Goal: Transaction & Acquisition: Purchase product/service

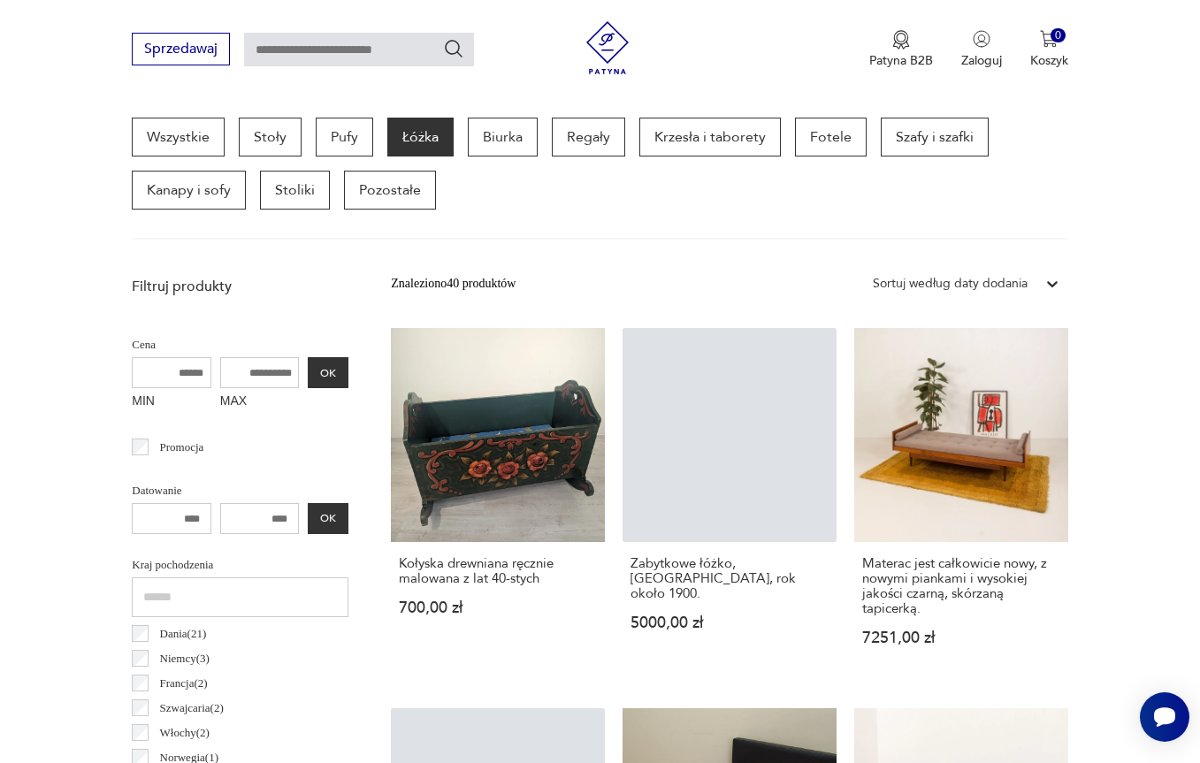
scroll to position [542, 0]
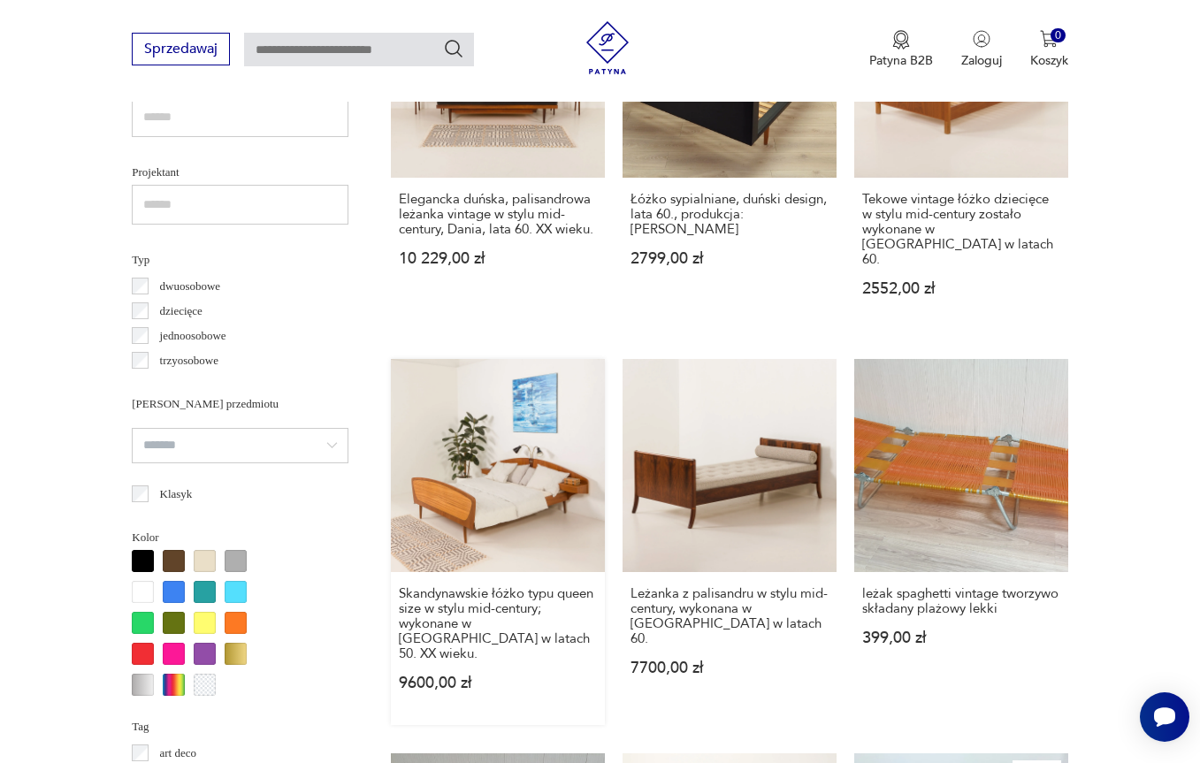
click at [551, 466] on link "Skandynawskie łóżko typu queen size w stylu mid-century; wykonane w [GEOGRAPHIC…" at bounding box center [498, 542] width 214 height 367
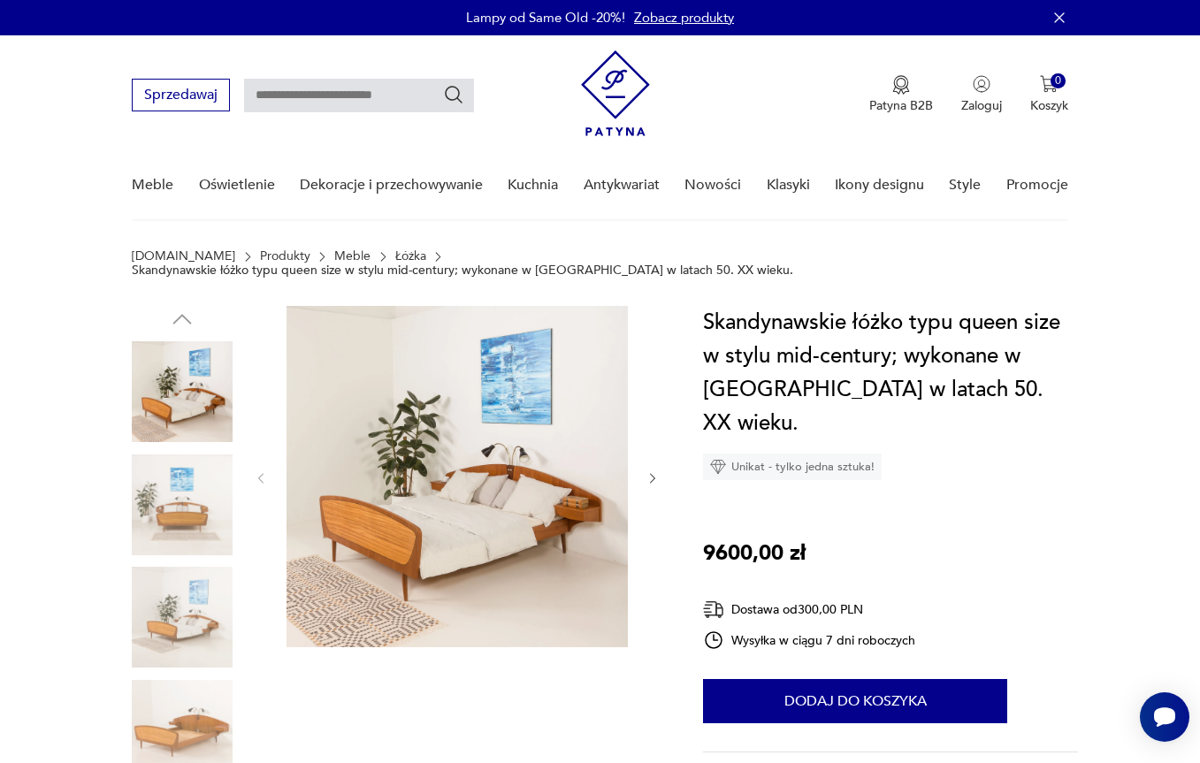
click at [192, 379] on img at bounding box center [182, 391] width 101 height 101
click at [164, 507] on img at bounding box center [182, 505] width 101 height 101
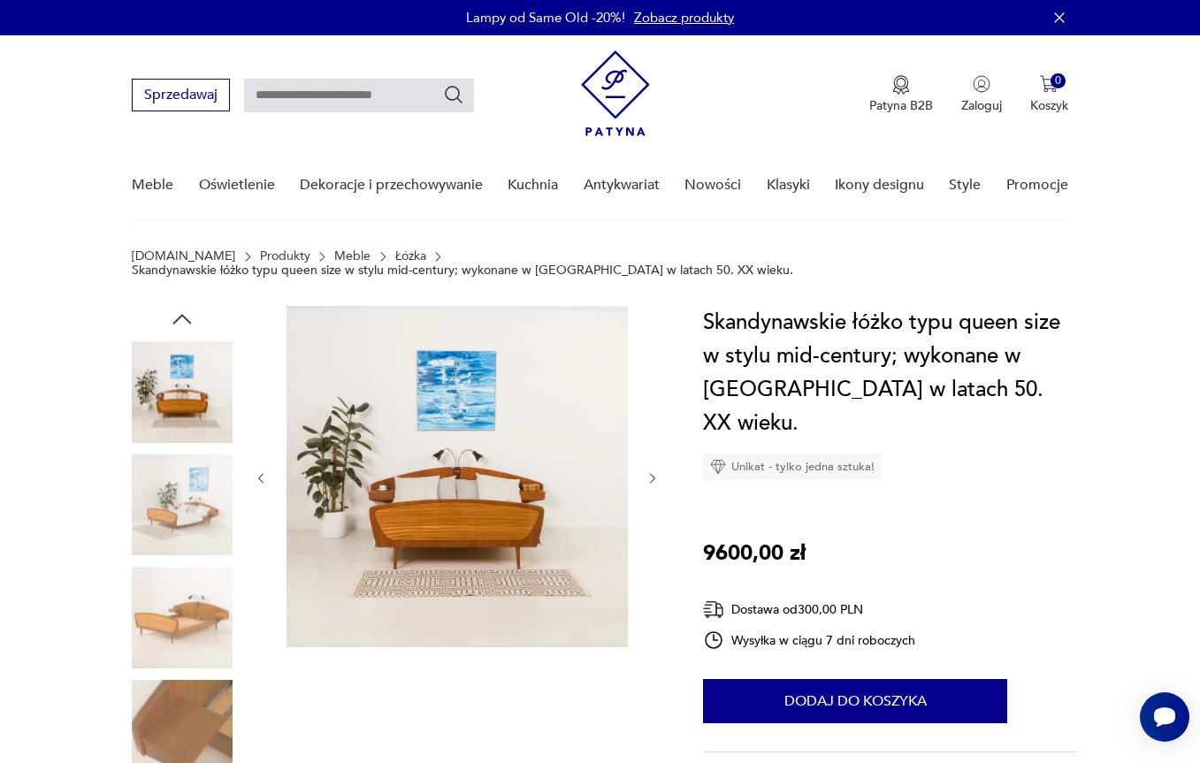
click at [192, 599] on img at bounding box center [182, 617] width 101 height 101
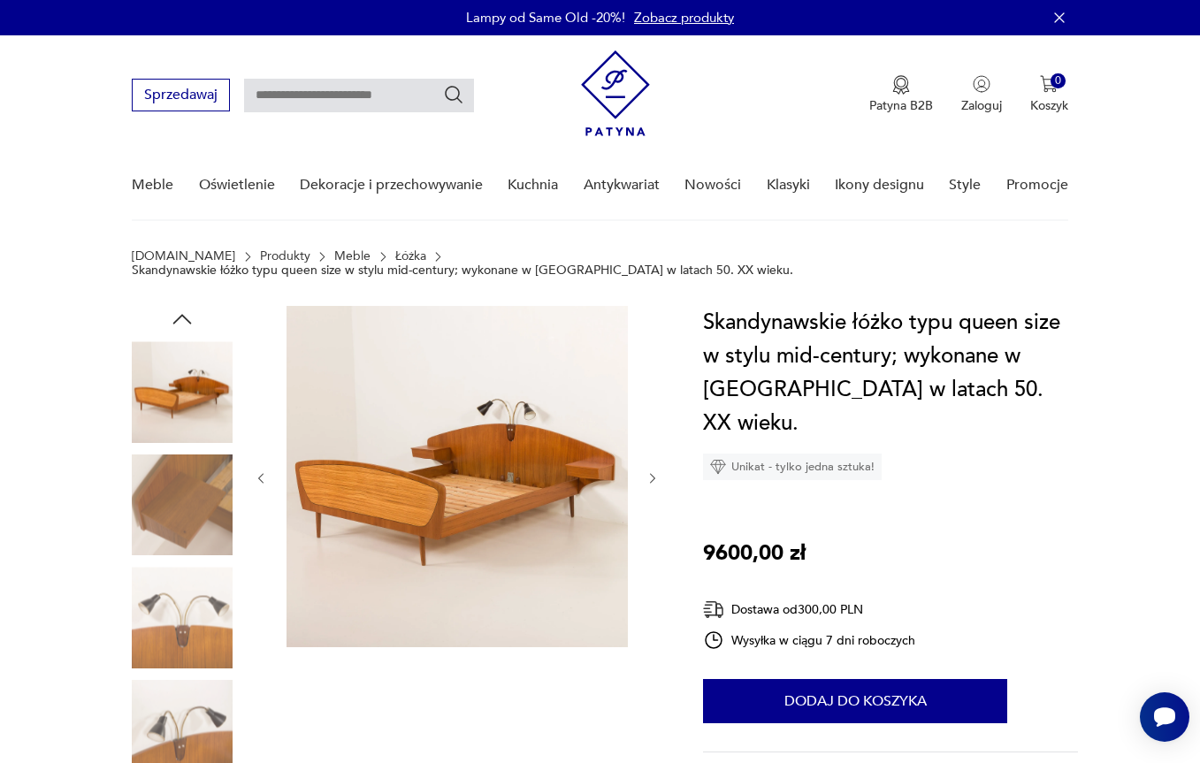
click at [511, 488] on img at bounding box center [457, 476] width 341 height 341
